Goal: Task Accomplishment & Management: Manage account settings

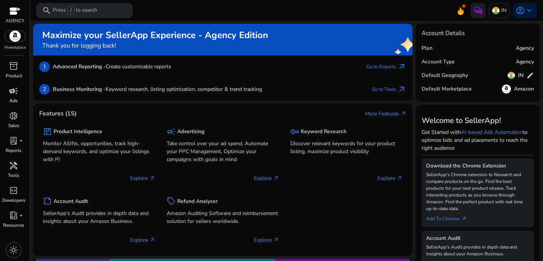
click at [10, 95] on span "campaign" at bounding box center [13, 90] width 9 height 9
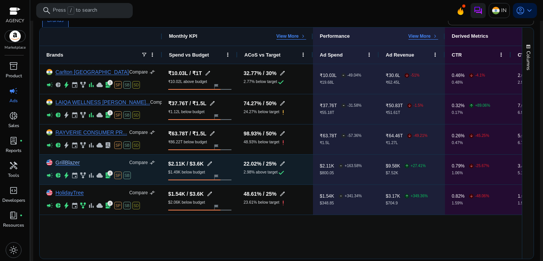
click at [68, 161] on link "GrillBlazer" at bounding box center [67, 163] width 25 height 6
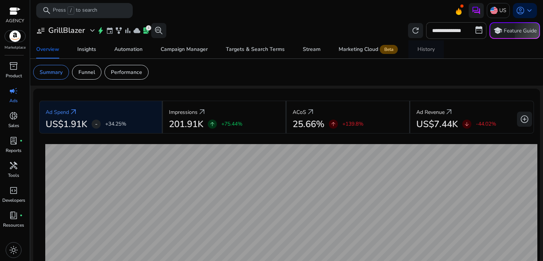
click at [421, 49] on div "History" at bounding box center [425, 49] width 17 height 5
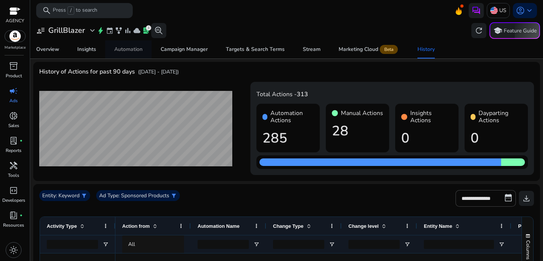
click at [121, 50] on div "Automation" at bounding box center [128, 49] width 28 height 5
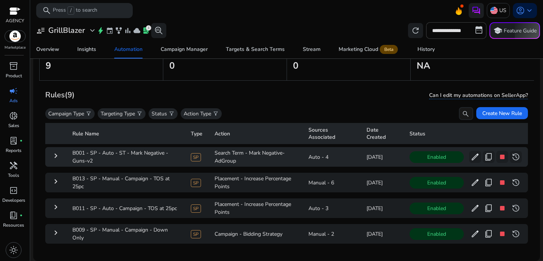
click at [54, 156] on mat-icon "keyboard_arrow_right" at bounding box center [55, 155] width 9 height 9
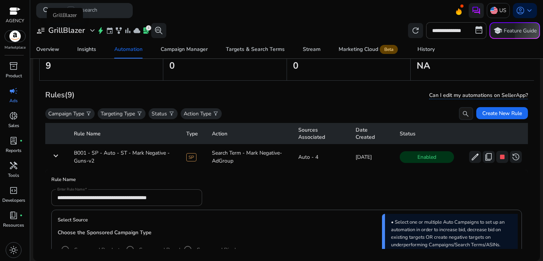
click at [74, 34] on h3 "GrillBlazer" at bounding box center [66, 30] width 37 height 9
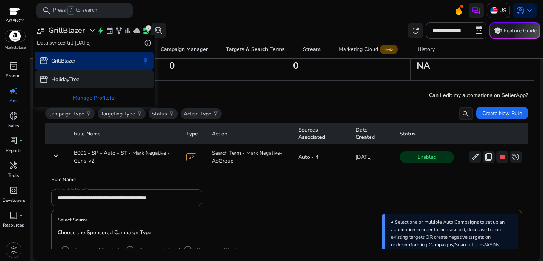
click at [72, 77] on p "HolidayTree" at bounding box center [65, 79] width 28 height 8
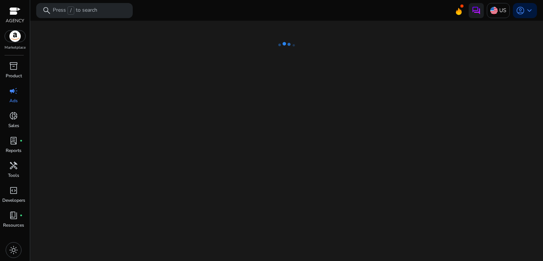
select select "*"
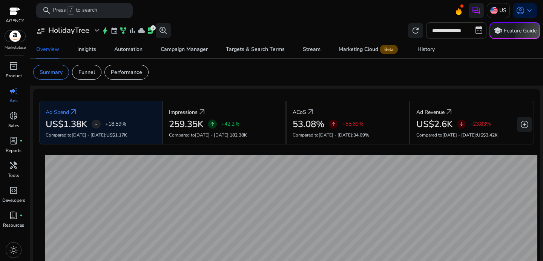
click at [445, 35] on input "**********" at bounding box center [456, 30] width 60 height 17
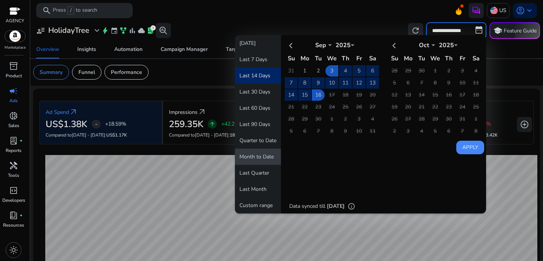
click at [251, 157] on button "Month to Date" at bounding box center [258, 157] width 46 height 16
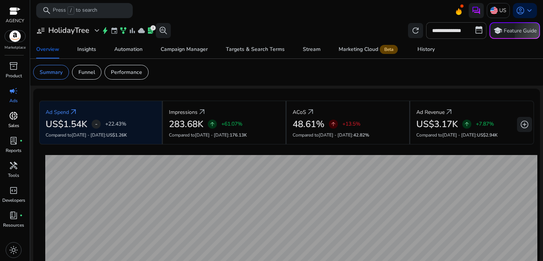
click at [15, 120] on span "donut_small" at bounding box center [13, 115] width 9 height 9
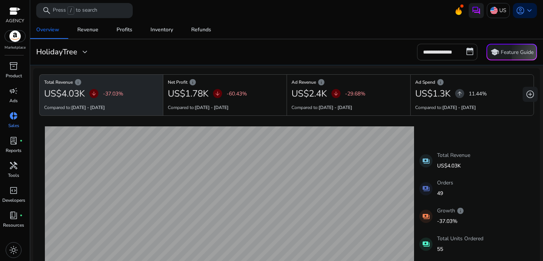
click at [441, 52] on input "**********" at bounding box center [447, 52] width 60 height 17
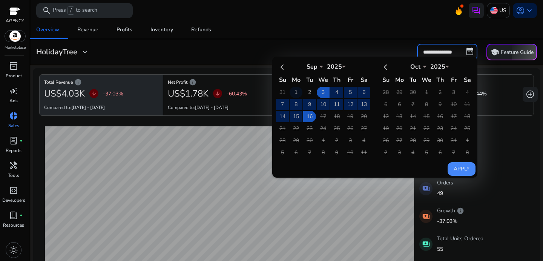
click at [290, 94] on td "1" at bounding box center [296, 92] width 13 height 11
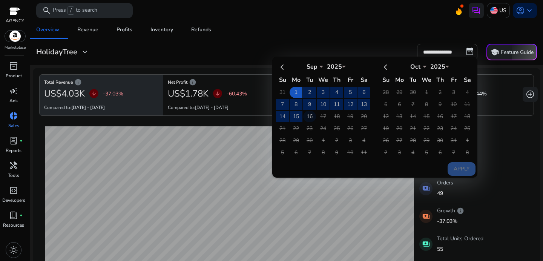
click at [307, 116] on td "16" at bounding box center [309, 116] width 13 height 11
click at [457, 164] on button "Apply" at bounding box center [462, 169] width 28 height 14
type input "**********"
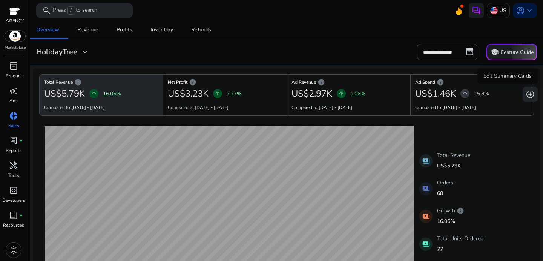
click at [529, 93] on span "add_circle" at bounding box center [530, 94] width 9 height 9
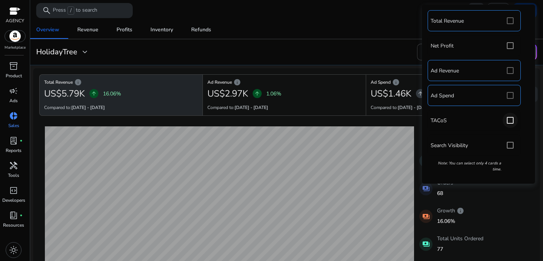
click at [502, 121] on div at bounding box center [510, 120] width 18 height 18
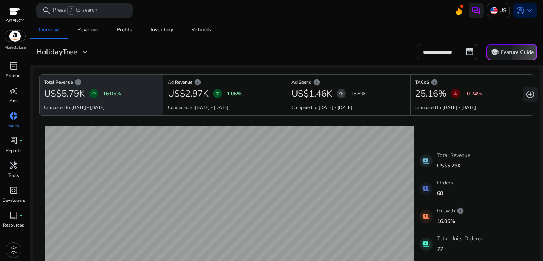
click at [333, 35] on div "Overview Revenue Profits Inventory Refunds" at bounding box center [286, 30] width 519 height 18
click at [89, 31] on div "Revenue" at bounding box center [87, 29] width 21 height 5
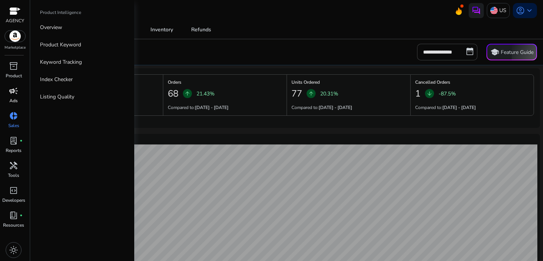
click at [12, 95] on span "campaign" at bounding box center [13, 90] width 9 height 9
